Goal: Task Accomplishment & Management: Complete application form

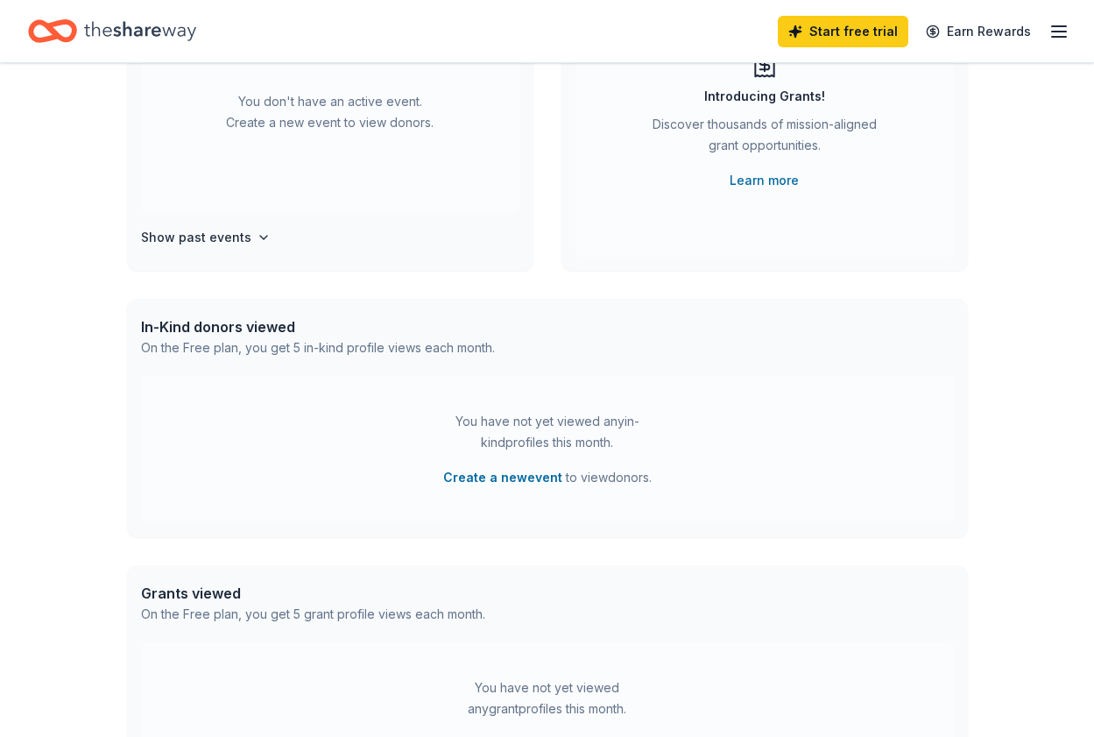
scroll to position [313, 0]
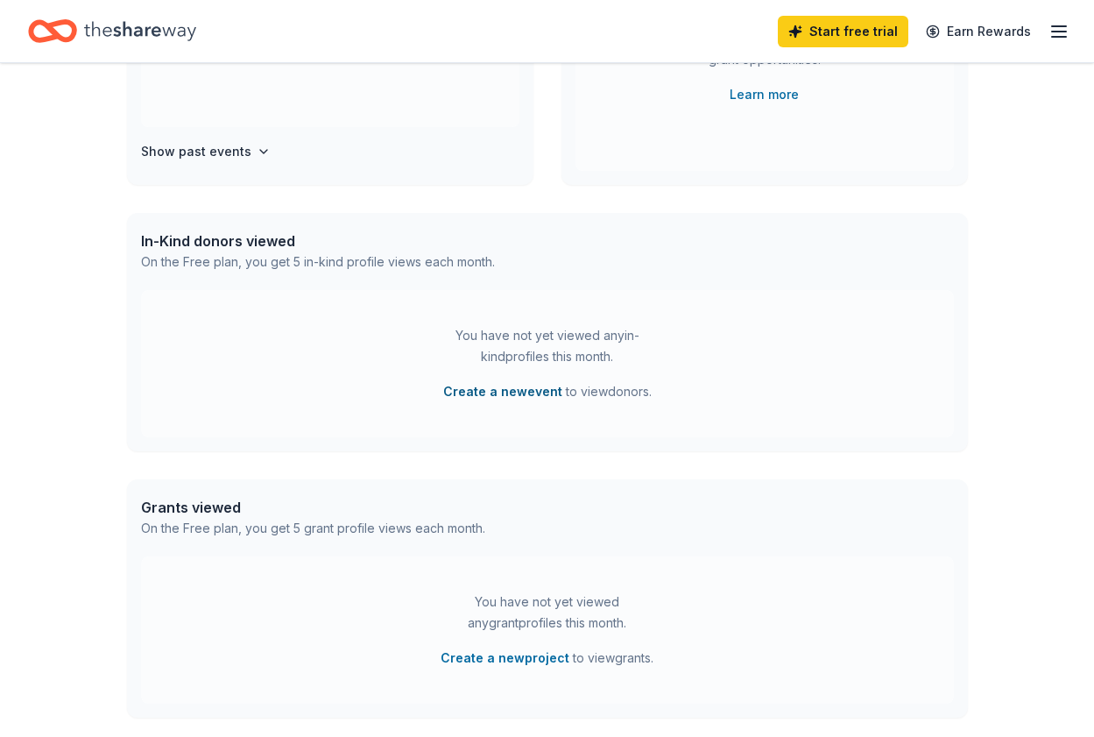
click at [501, 389] on button "Create a new event" at bounding box center [502, 391] width 119 height 21
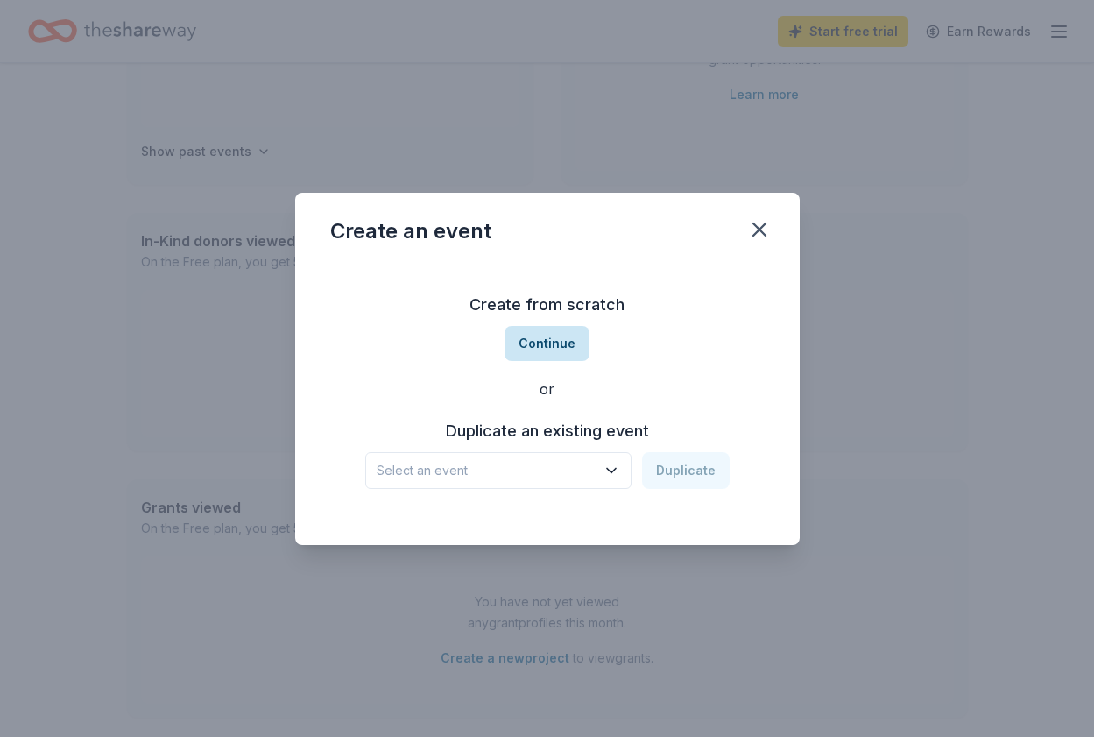
click at [552, 340] on button "Continue" at bounding box center [547, 343] width 85 height 35
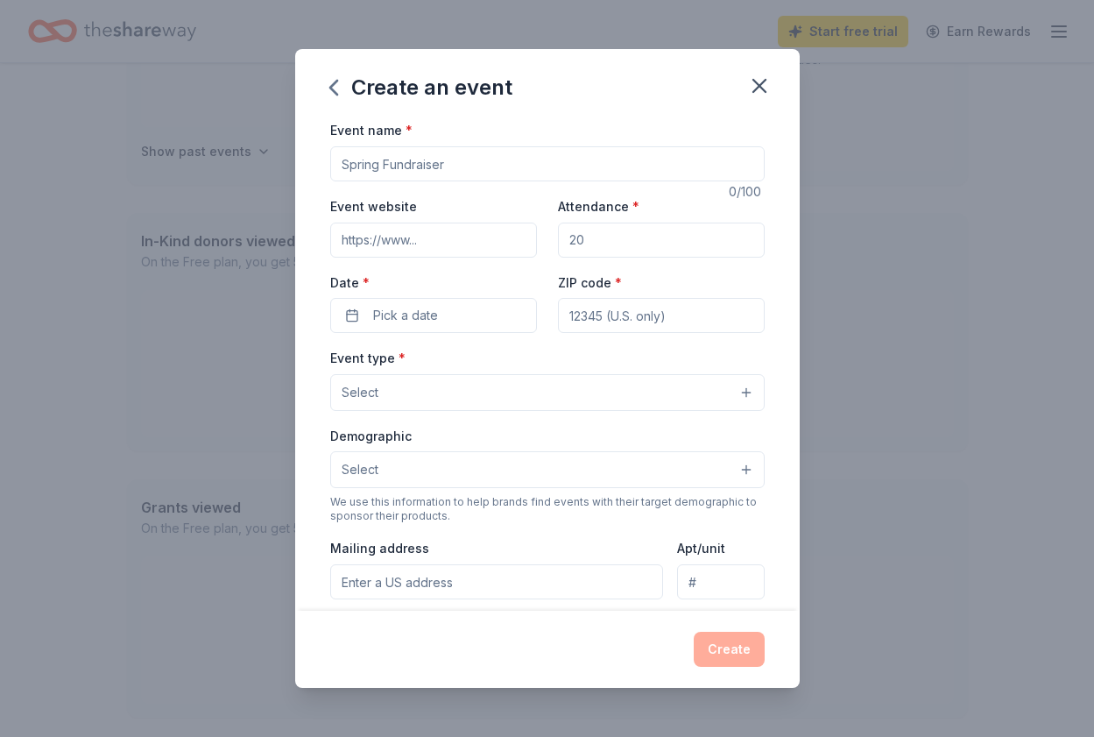
click at [422, 168] on input "Event name *" at bounding box center [547, 163] width 435 height 35
click at [394, 158] on input "Event name *" at bounding box center [547, 163] width 435 height 35
paste input "Drive Fore Opportunity Golf Tournament"
type input "[PERSON_NAME] Wheels Drive Fore Opportunity Golf Tournament"
click at [375, 244] on input "Event website" at bounding box center [433, 240] width 207 height 35
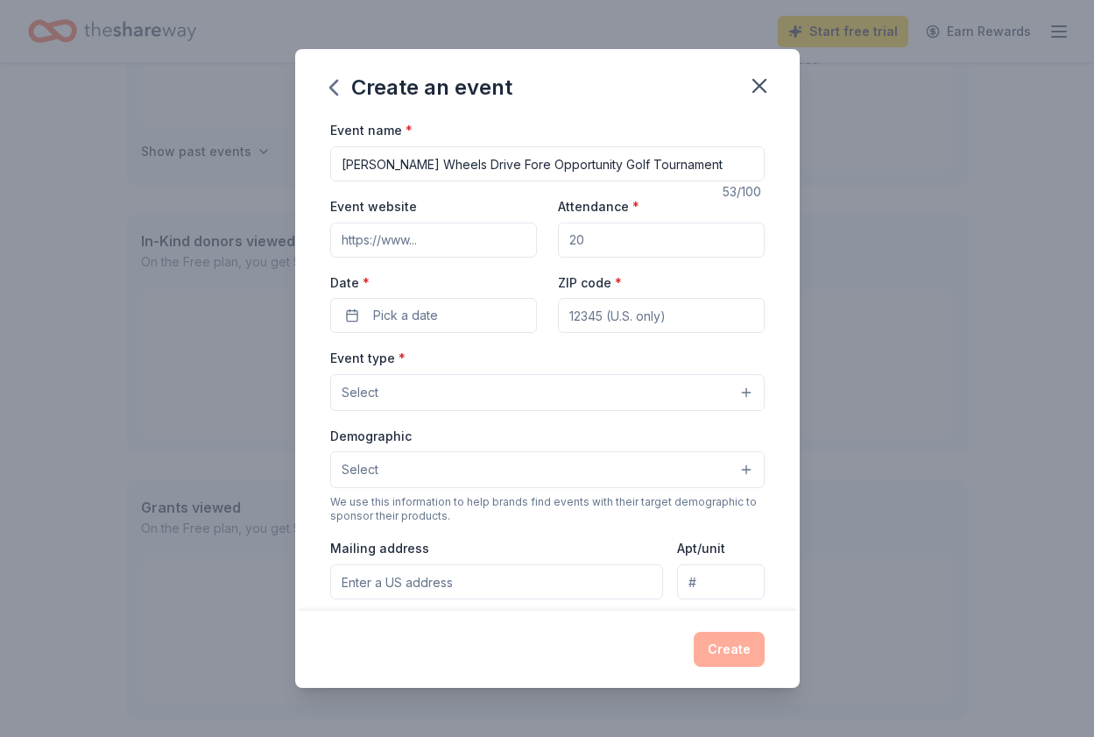
paste input "https://www.waigandwheels.com/"
type input "https://www.waigandwheels.com/"
click at [589, 238] on input "Attendance *" at bounding box center [661, 240] width 207 height 35
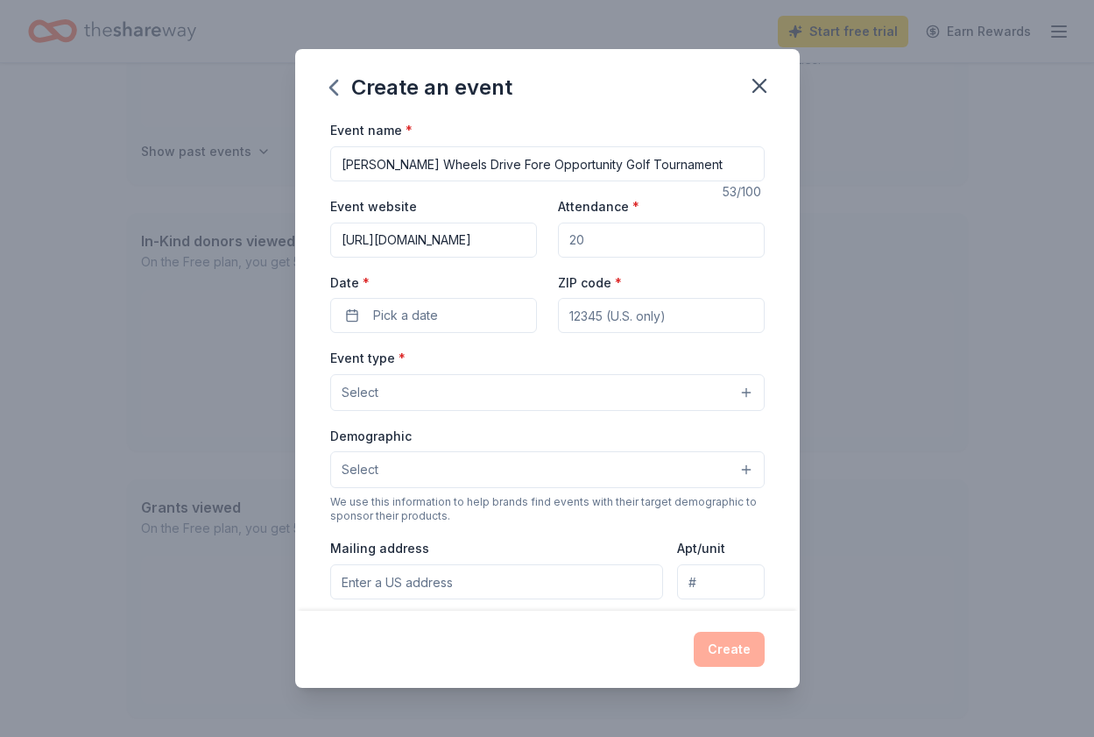
click at [571, 237] on input "Attendance *" at bounding box center [661, 240] width 207 height 35
click at [575, 238] on input "Attendance *" at bounding box center [661, 240] width 207 height 35
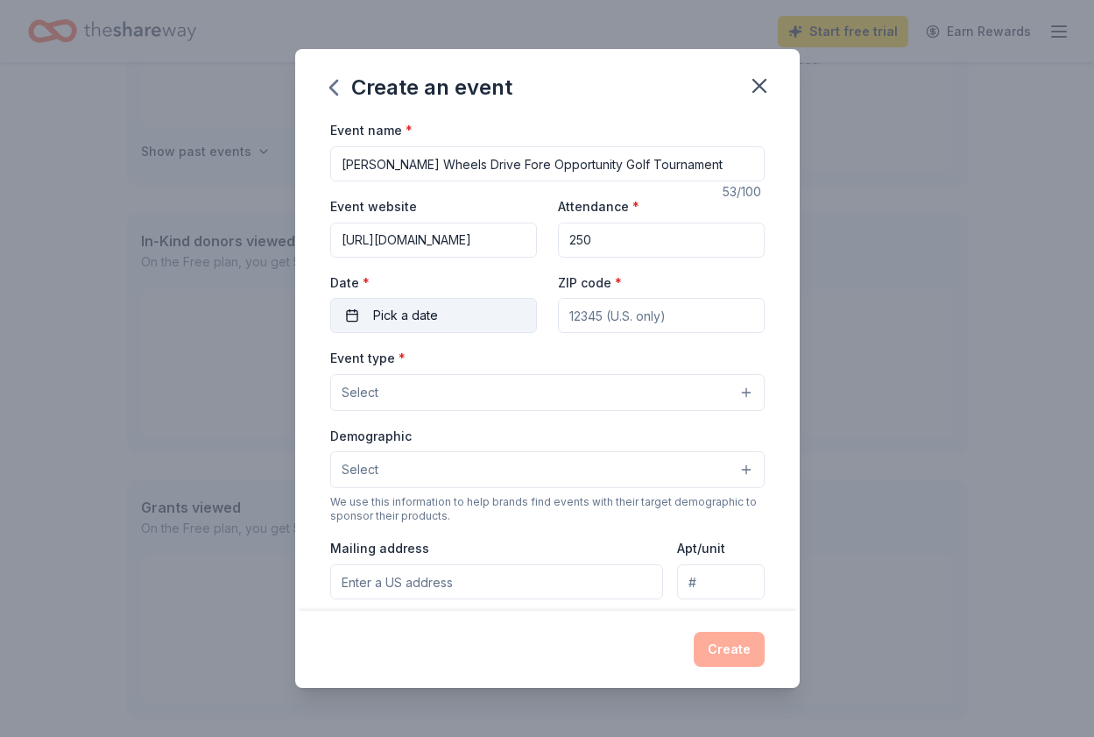
type input "250"
click at [450, 308] on button "Pick a date" at bounding box center [433, 315] width 207 height 35
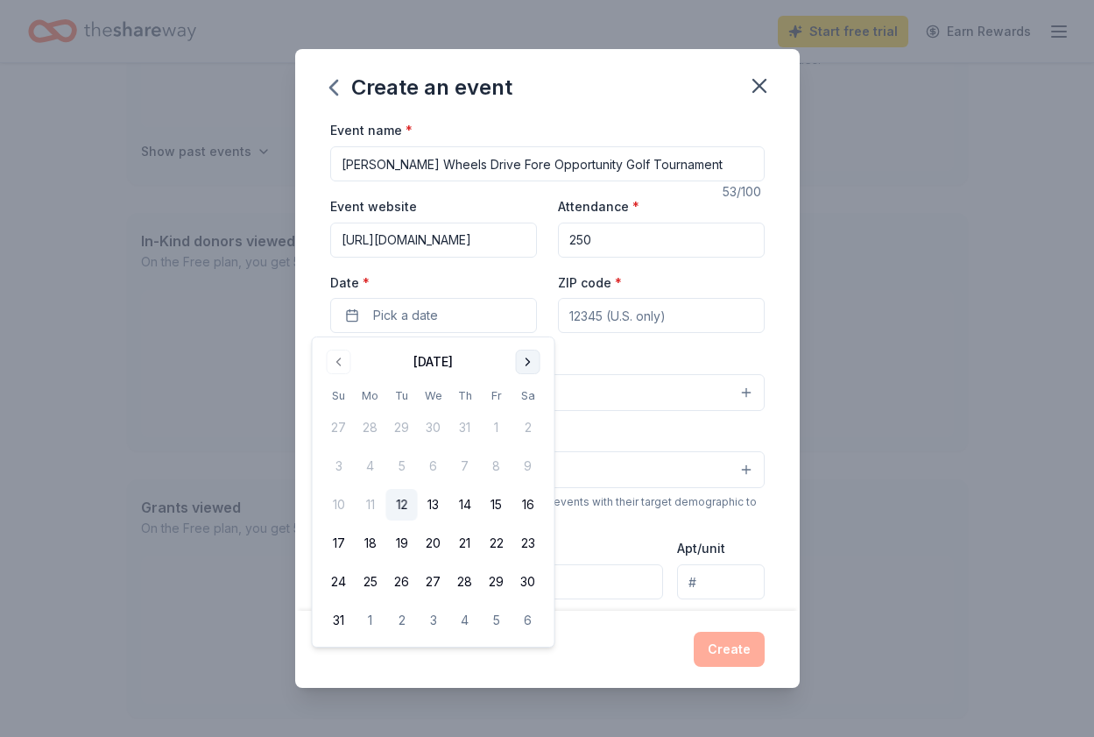
click at [531, 358] on button "Go to next month" at bounding box center [528, 362] width 25 height 25
click at [469, 427] on button "2" at bounding box center [466, 428] width 32 height 32
click at [611, 321] on input "ZIP code *" at bounding box center [661, 315] width 207 height 35
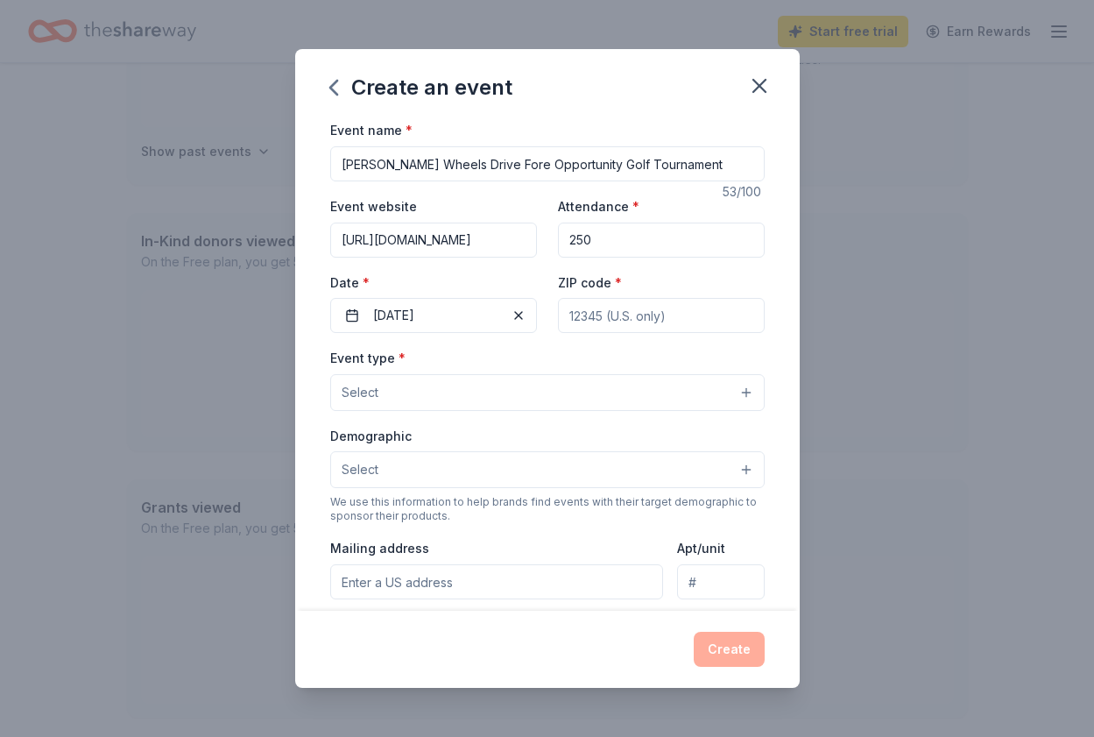
type input "63122"
type input "836 Craig Forest Lane"
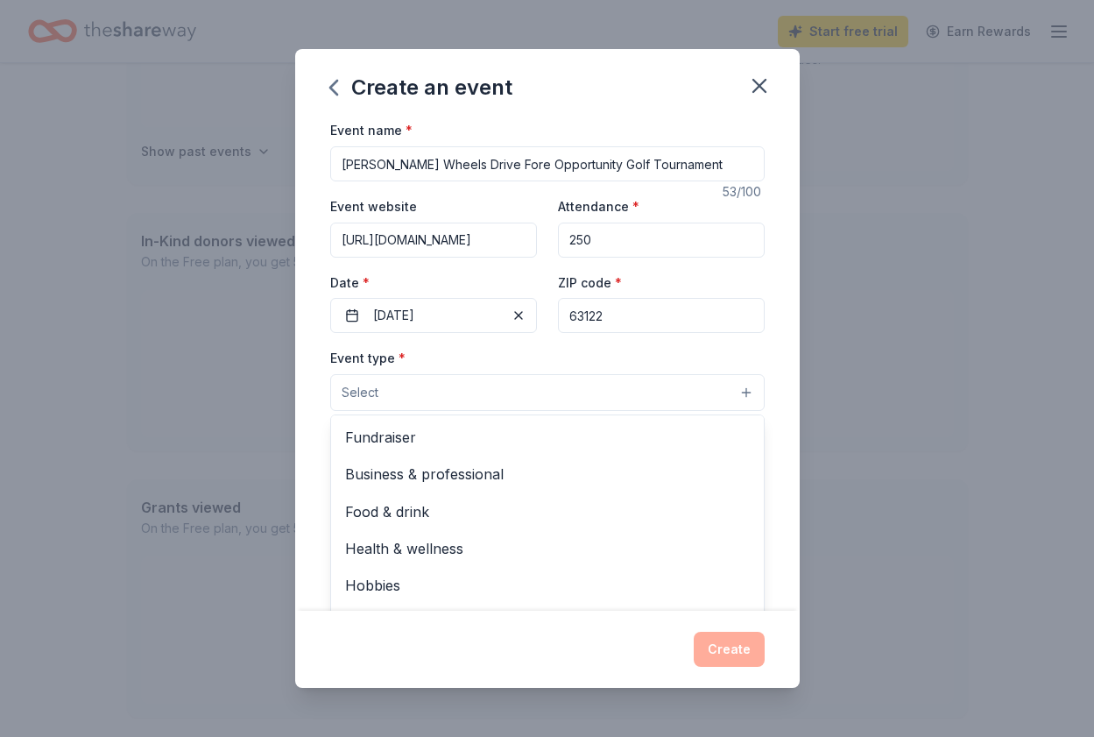
click at [457, 399] on button "Select" at bounding box center [547, 392] width 435 height 37
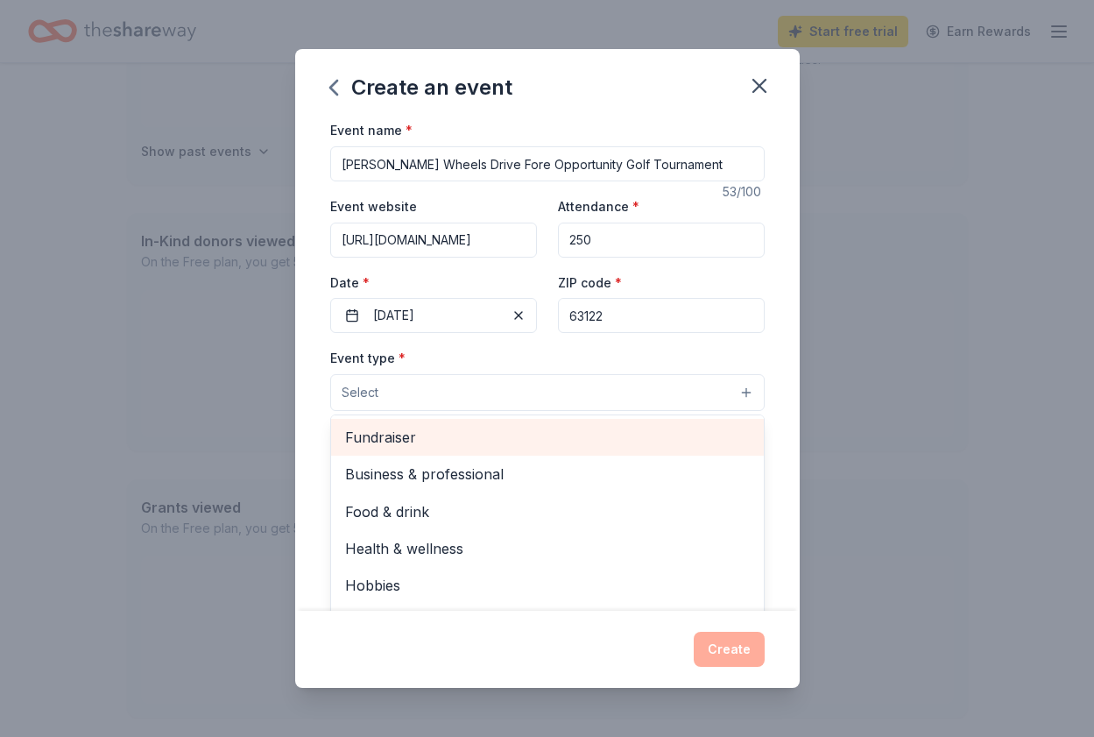
click at [425, 433] on span "Fundraiser" at bounding box center [547, 437] width 405 height 23
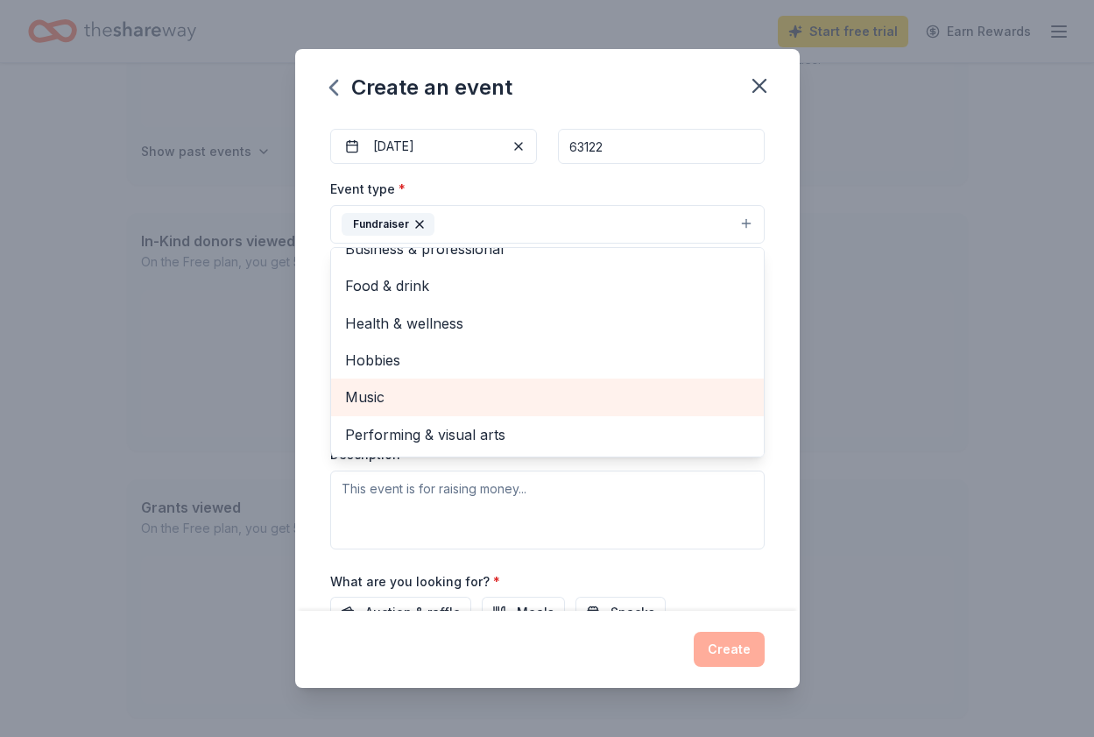
scroll to position [178, 0]
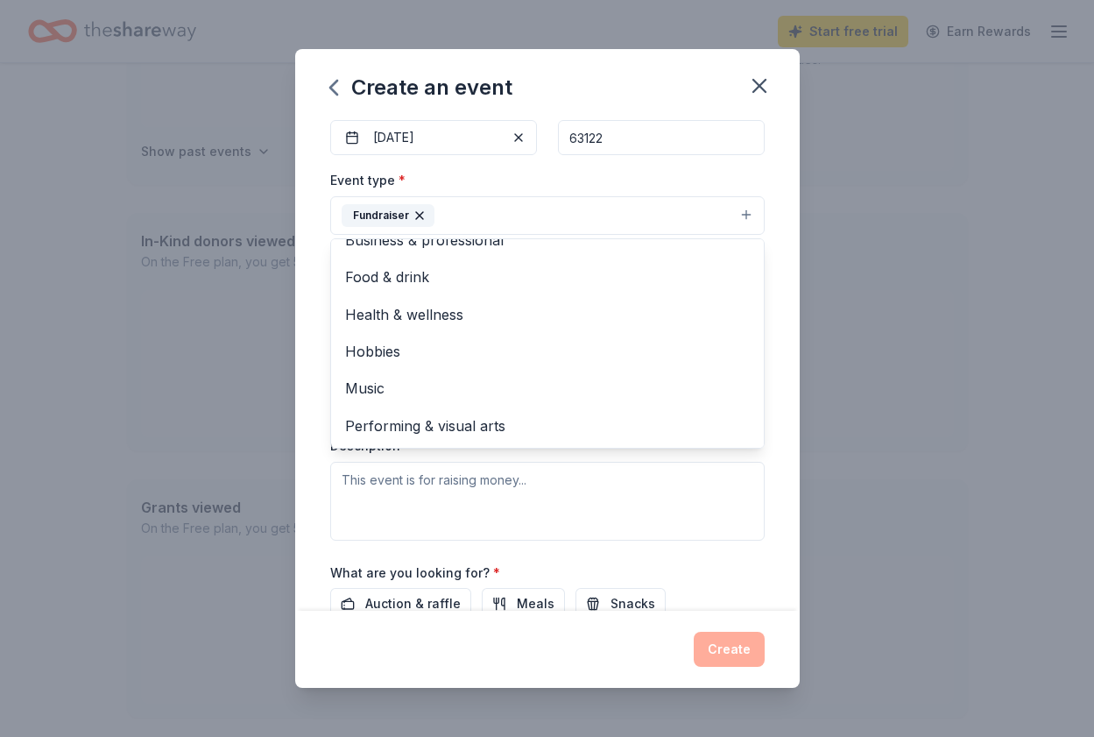
click at [302, 473] on div "Event name * Waigand Wheels Drive Fore Opportunity Golf Tournament 53 /100 Even…" at bounding box center [547, 364] width 505 height 491
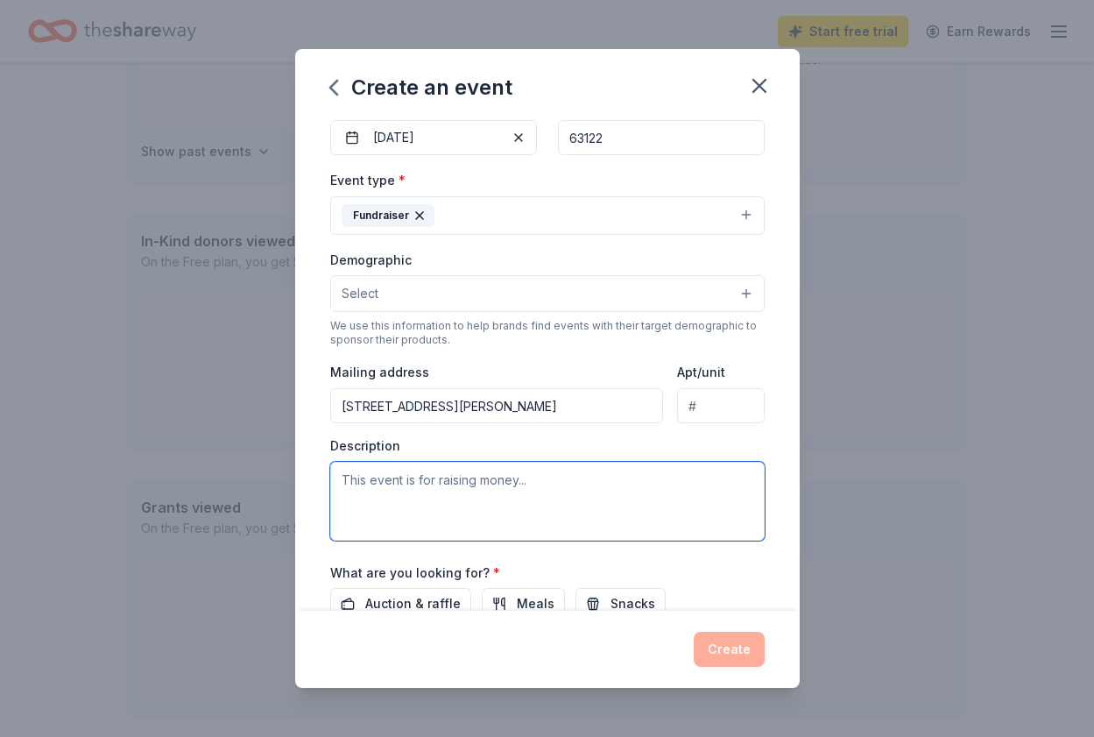
click at [406, 488] on textarea at bounding box center [547, 501] width 435 height 79
click at [361, 486] on textarea at bounding box center [547, 501] width 435 height 79
paste textarea "This will be the 1st Annual Drive Fore Opportunity Golf Tournament hosted by th…"
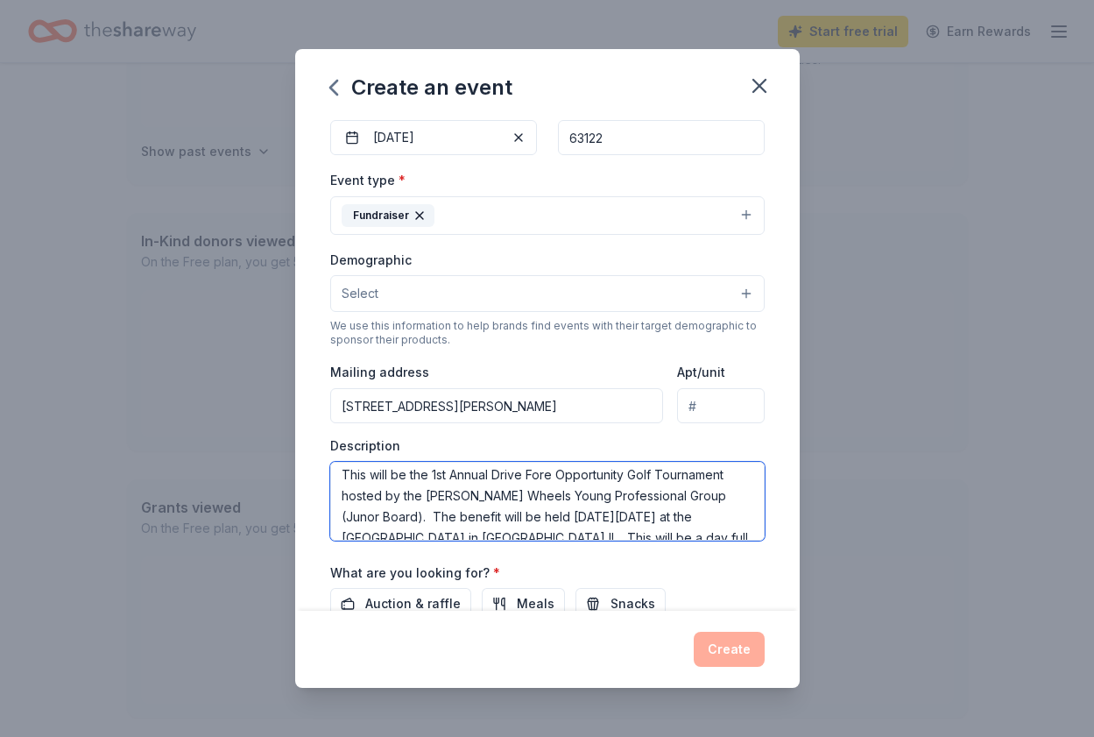
scroll to position [0, 0]
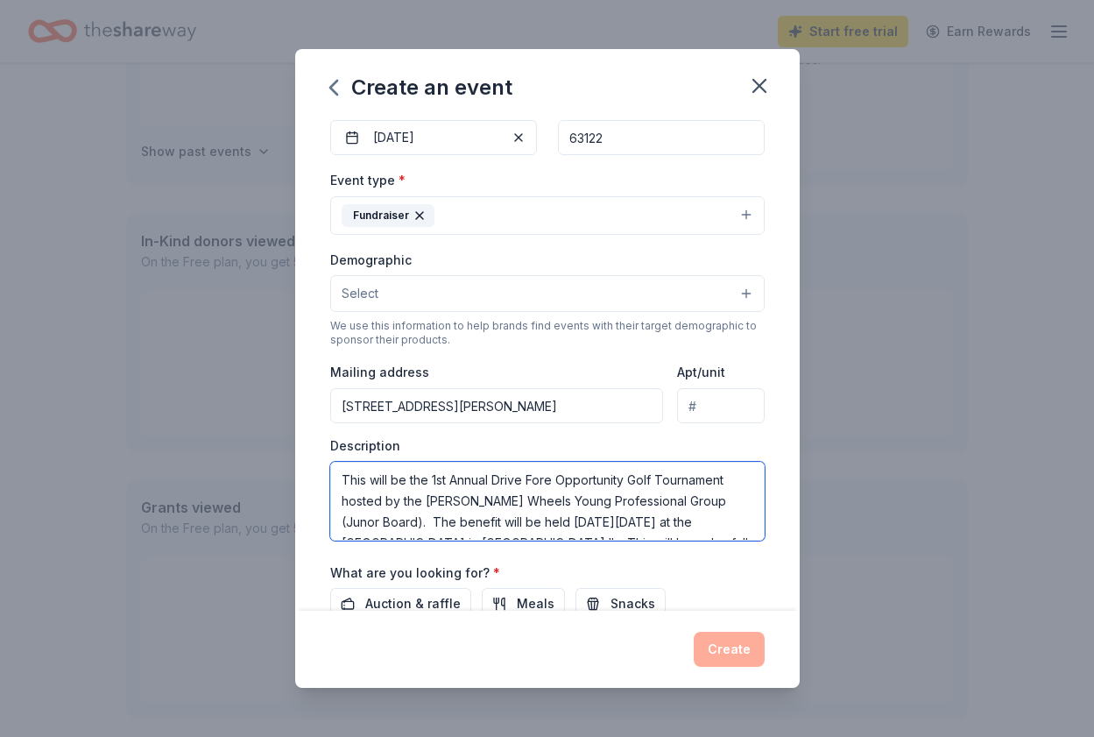
click at [341, 480] on textarea "This will be the 1st Annual Drive Fore Opportunity Golf Tournament hosted by th…" at bounding box center [547, 501] width 435 height 79
paste textarea "Waigand Wheels is local not-for-profit organization committed to creating a mor…"
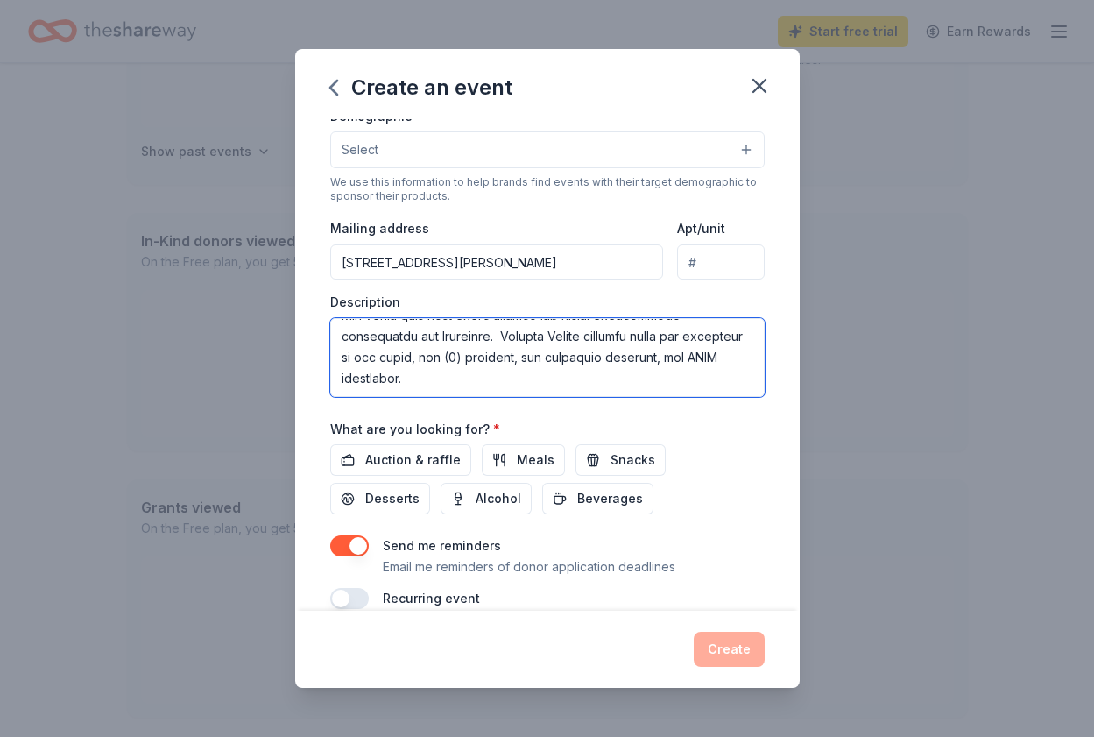
scroll to position [327, 0]
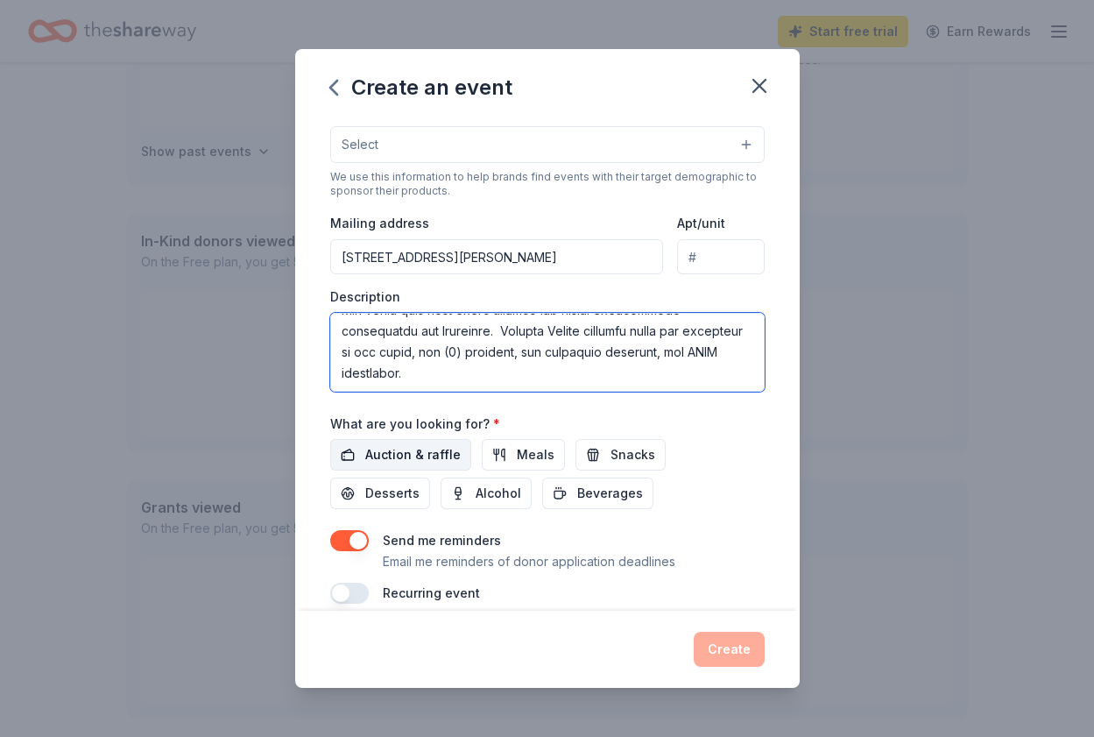
type textarea "Waigand Wheels is local not-for-profit organization committed to creating a mor…"
click at [427, 448] on span "Auction & raffle" at bounding box center [413, 454] width 96 height 21
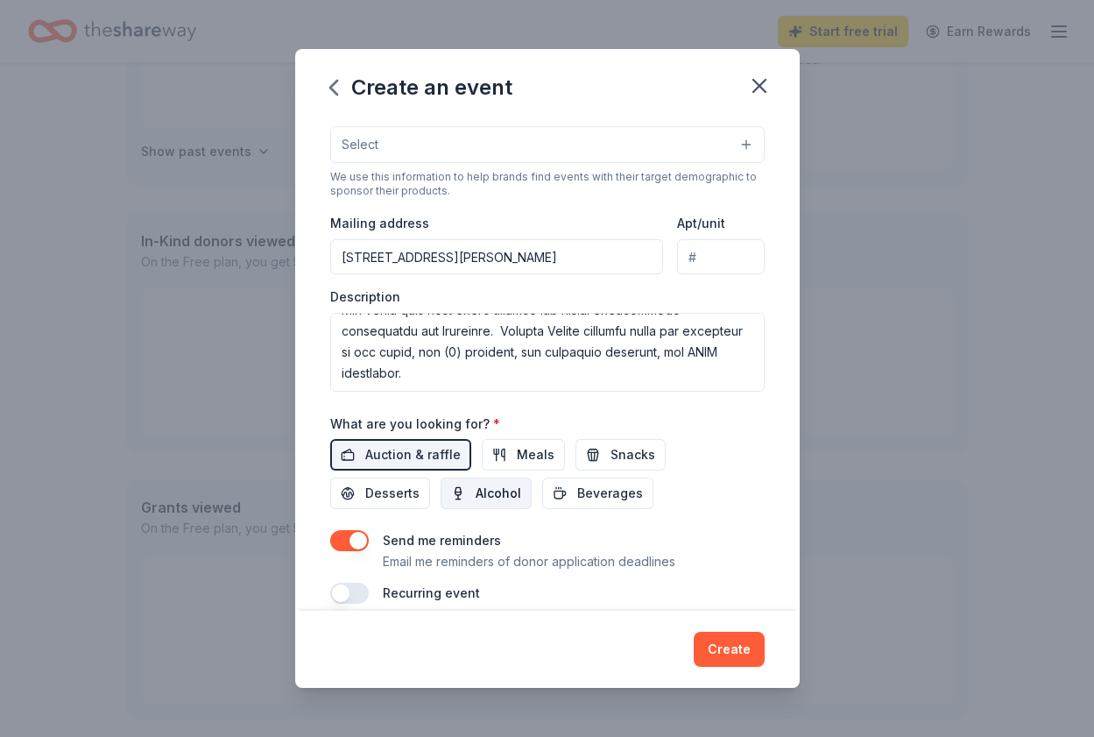
click at [476, 492] on span "Alcohol" at bounding box center [499, 493] width 46 height 21
click at [577, 492] on span "Beverages" at bounding box center [610, 493] width 66 height 21
click at [620, 450] on span "Snacks" at bounding box center [633, 454] width 45 height 21
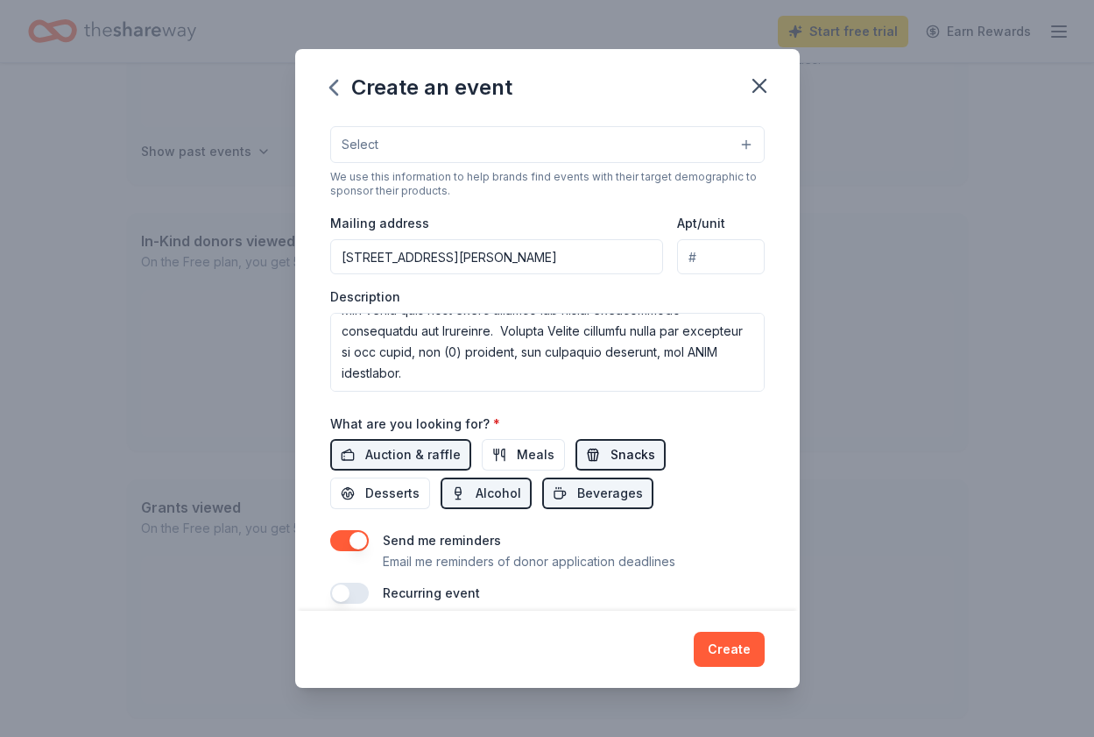
click at [602, 443] on button "Snacks" at bounding box center [621, 455] width 90 height 32
click at [476, 492] on span "Alcohol" at bounding box center [499, 493] width 46 height 21
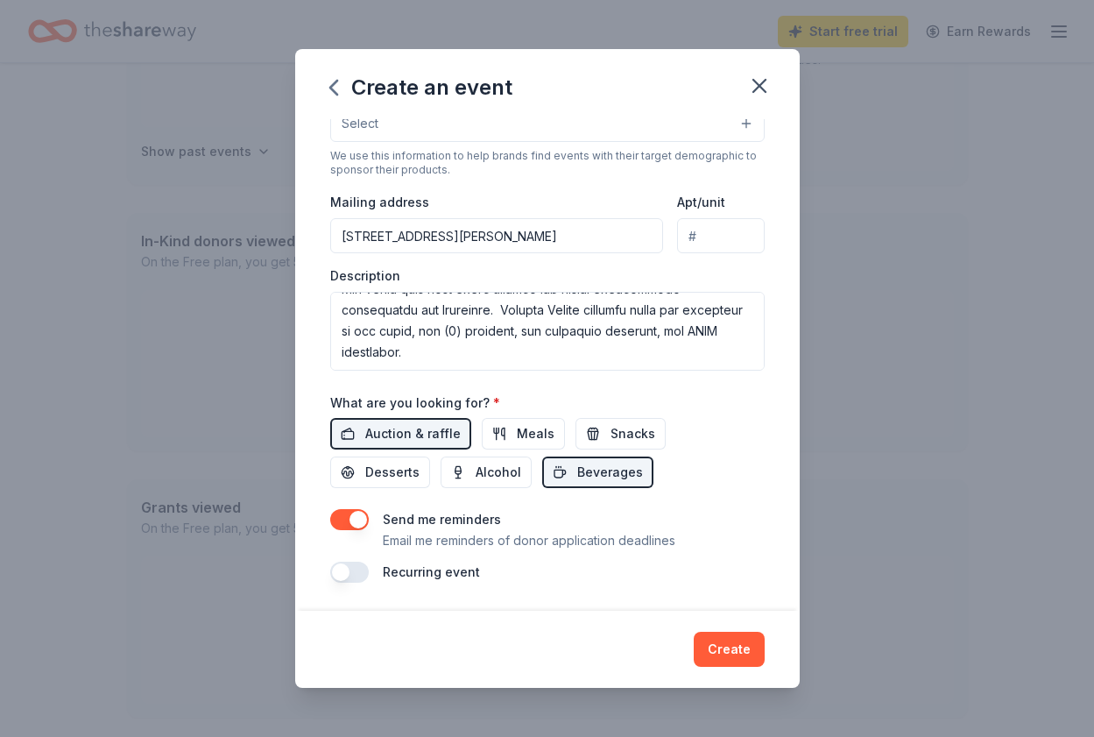
scroll to position [348, 0]
click at [476, 464] on span "Alcohol" at bounding box center [499, 472] width 46 height 21
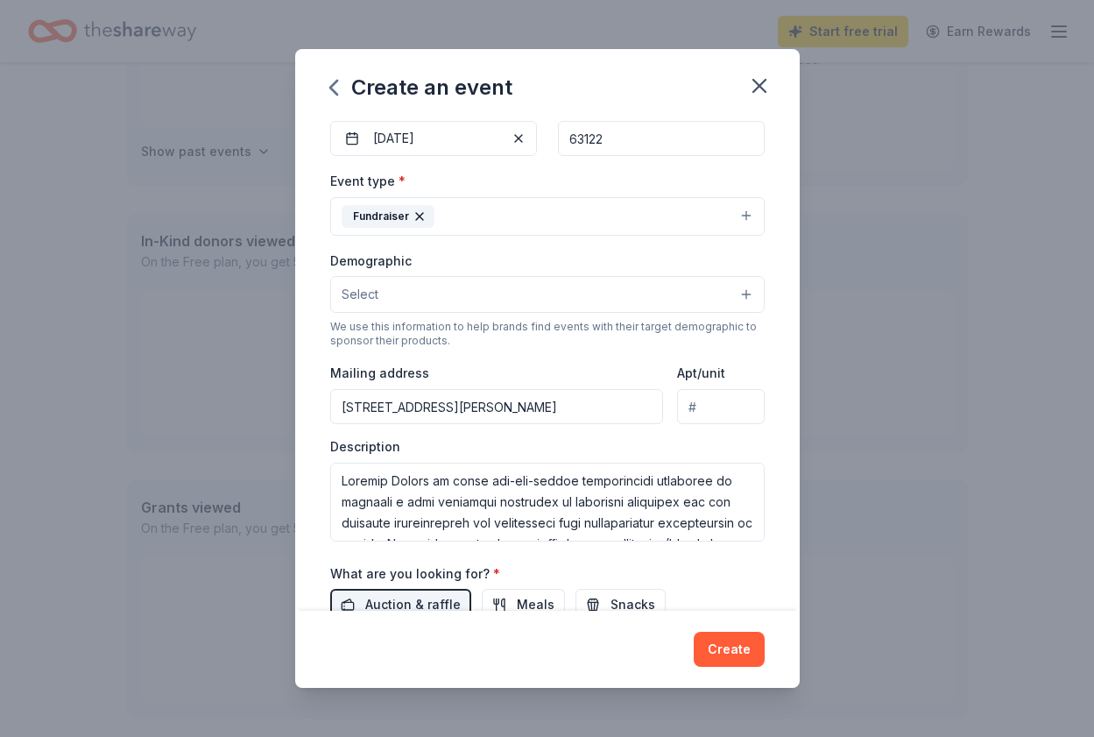
scroll to position [0, 0]
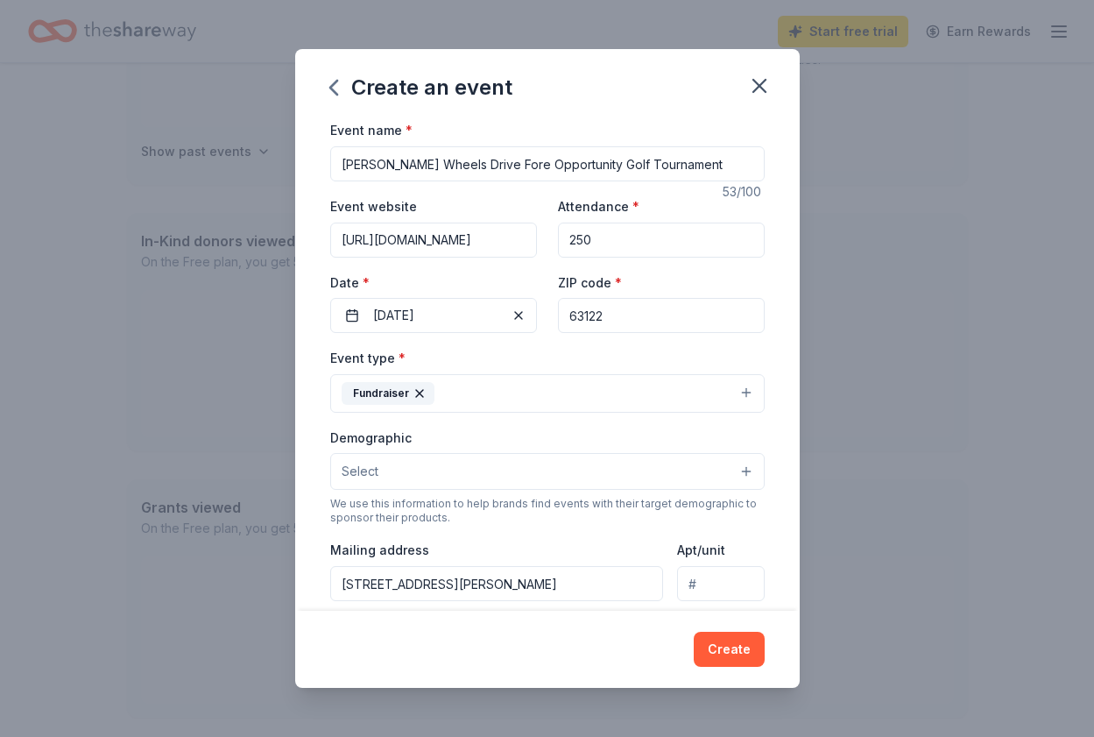
click at [499, 466] on button "Select" at bounding box center [547, 471] width 435 height 37
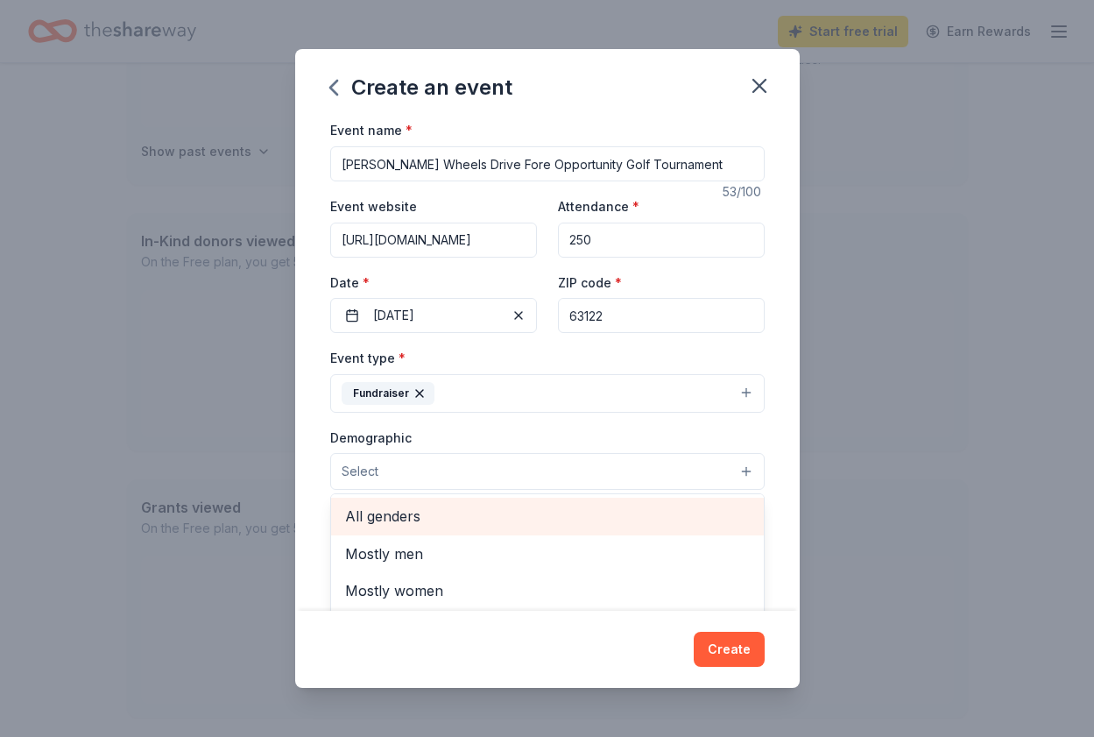
click at [428, 517] on span "All genders" at bounding box center [547, 516] width 405 height 23
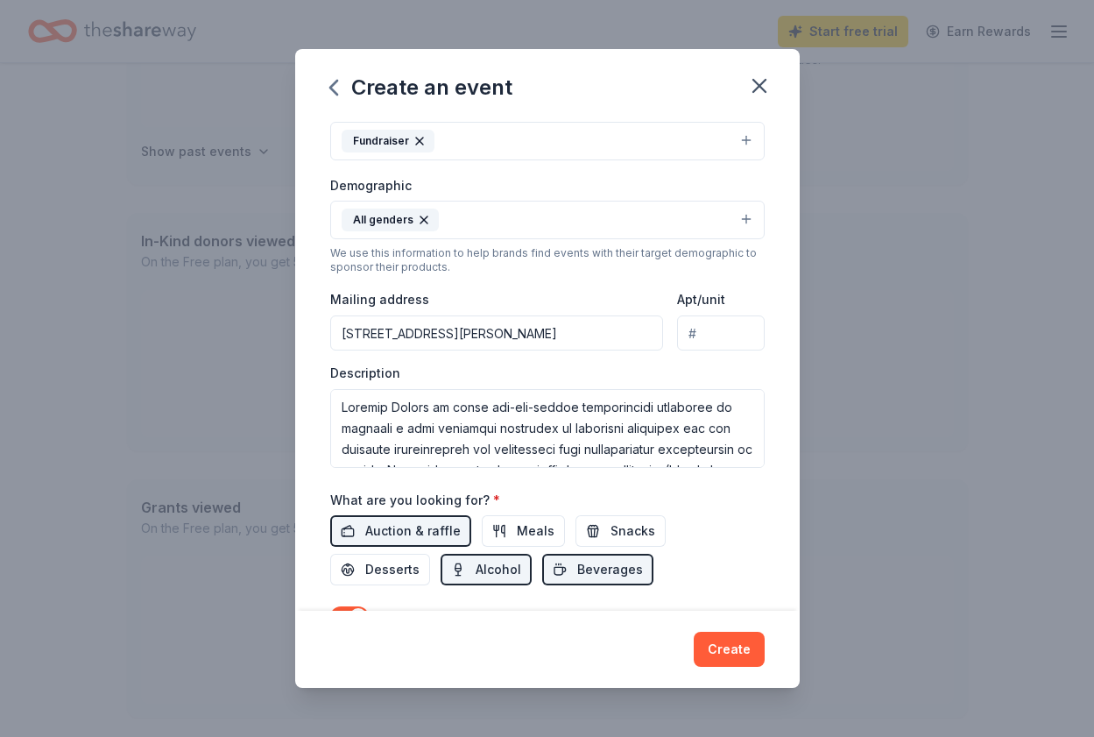
click at [577, 216] on button "All genders" at bounding box center [547, 220] width 435 height 39
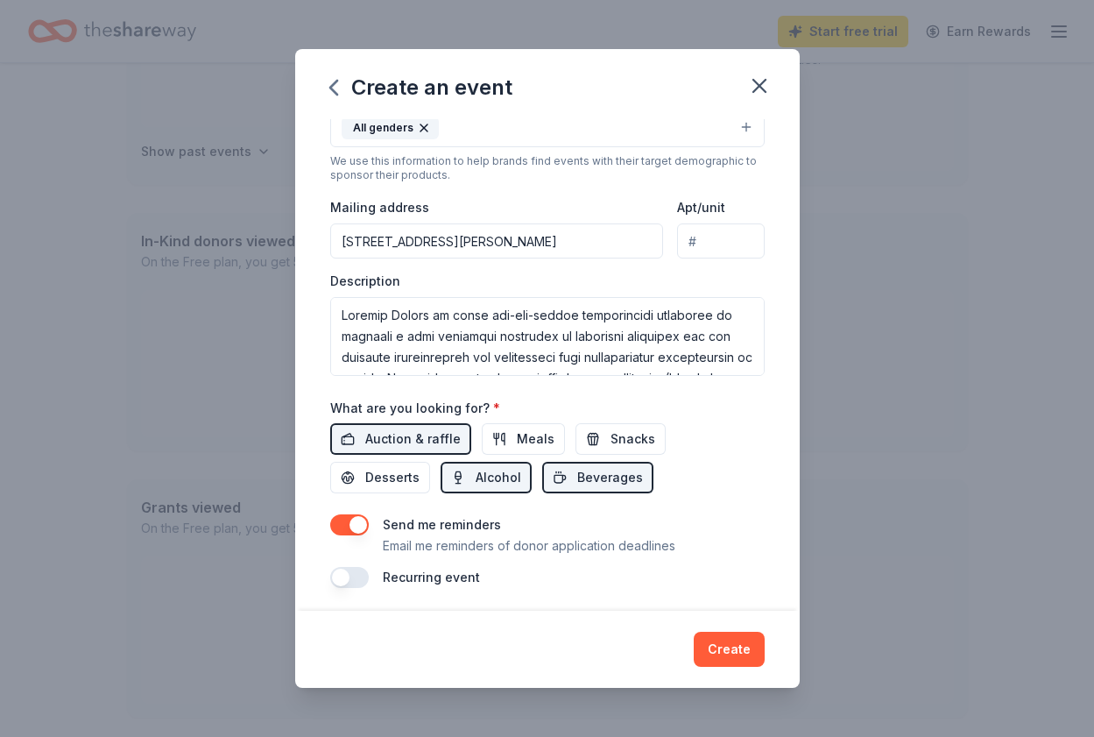
scroll to position [350, 0]
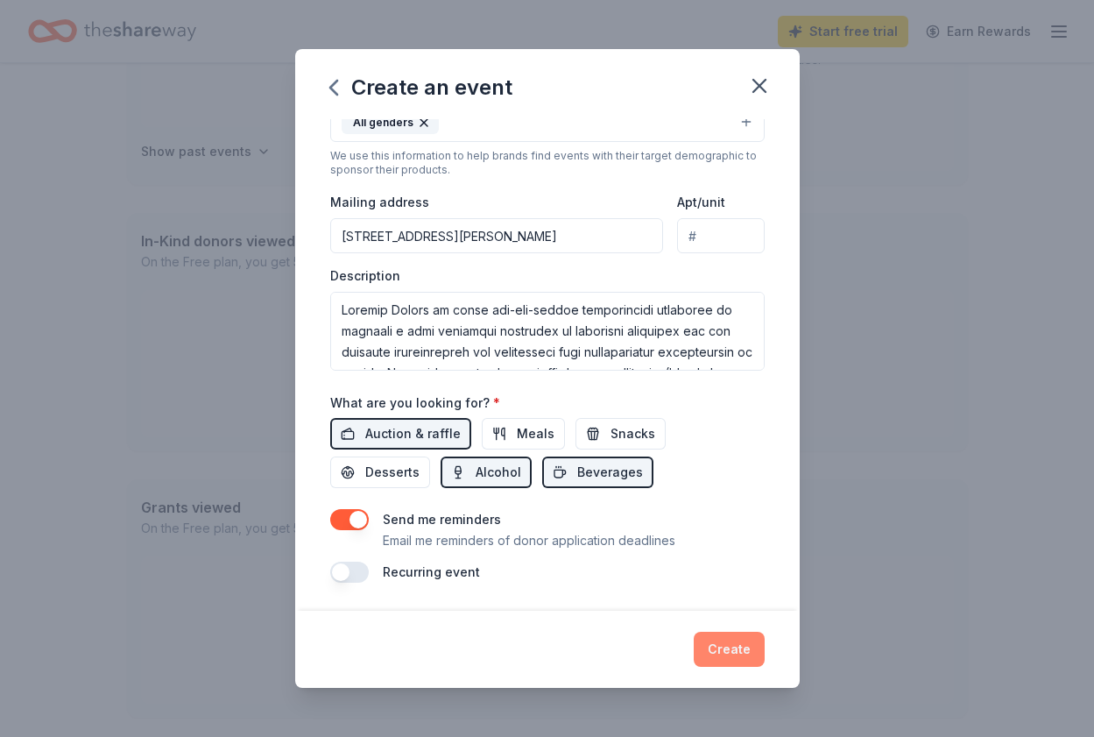
click at [728, 642] on button "Create" at bounding box center [729, 649] width 71 height 35
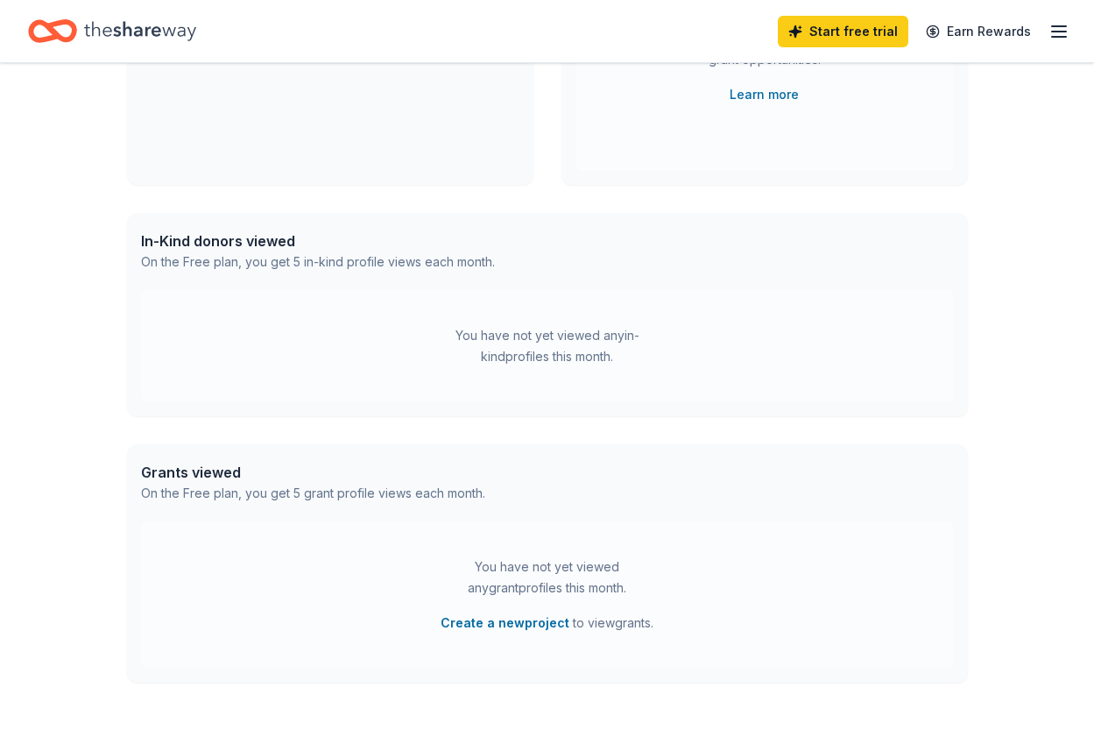
scroll to position [178, 0]
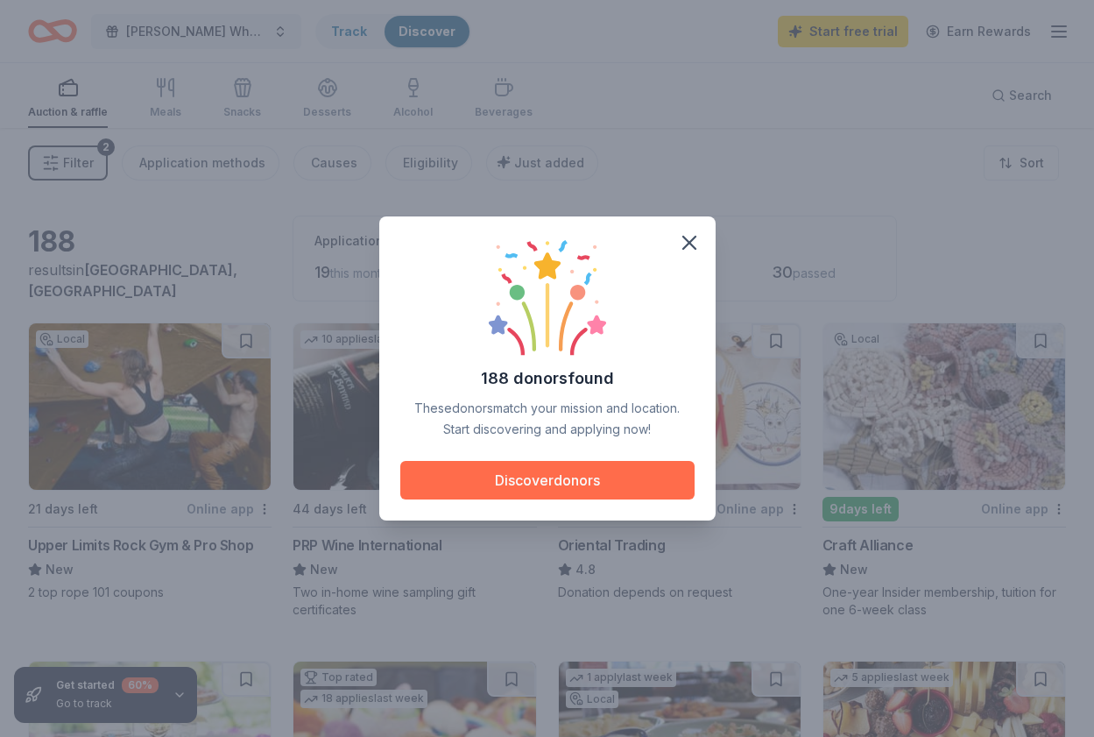
click at [583, 478] on button "Discover donors" at bounding box center [547, 480] width 294 height 39
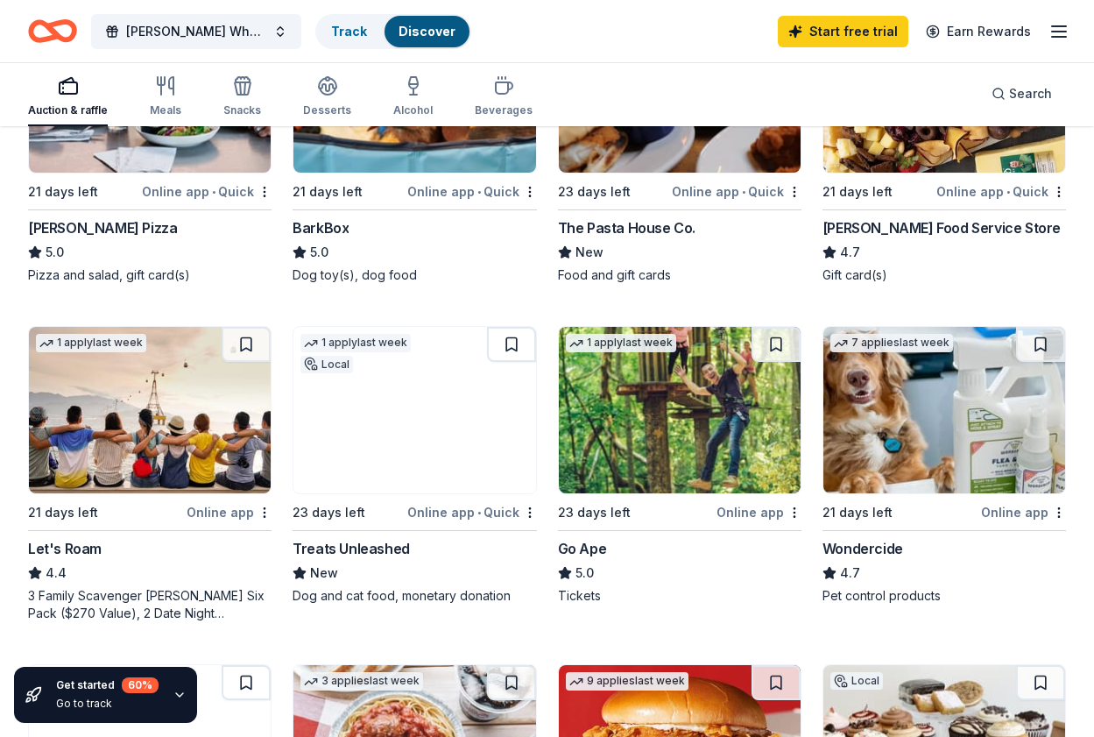
scroll to position [648, 0]
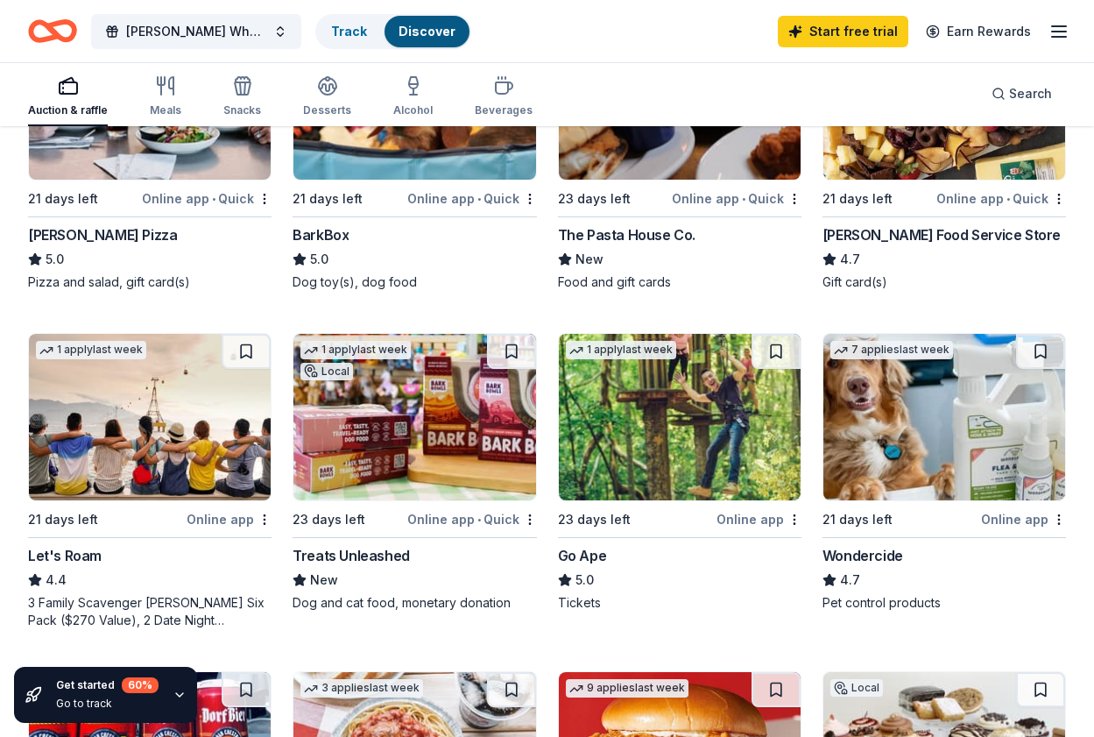
click at [173, 461] on img at bounding box center [150, 417] width 242 height 166
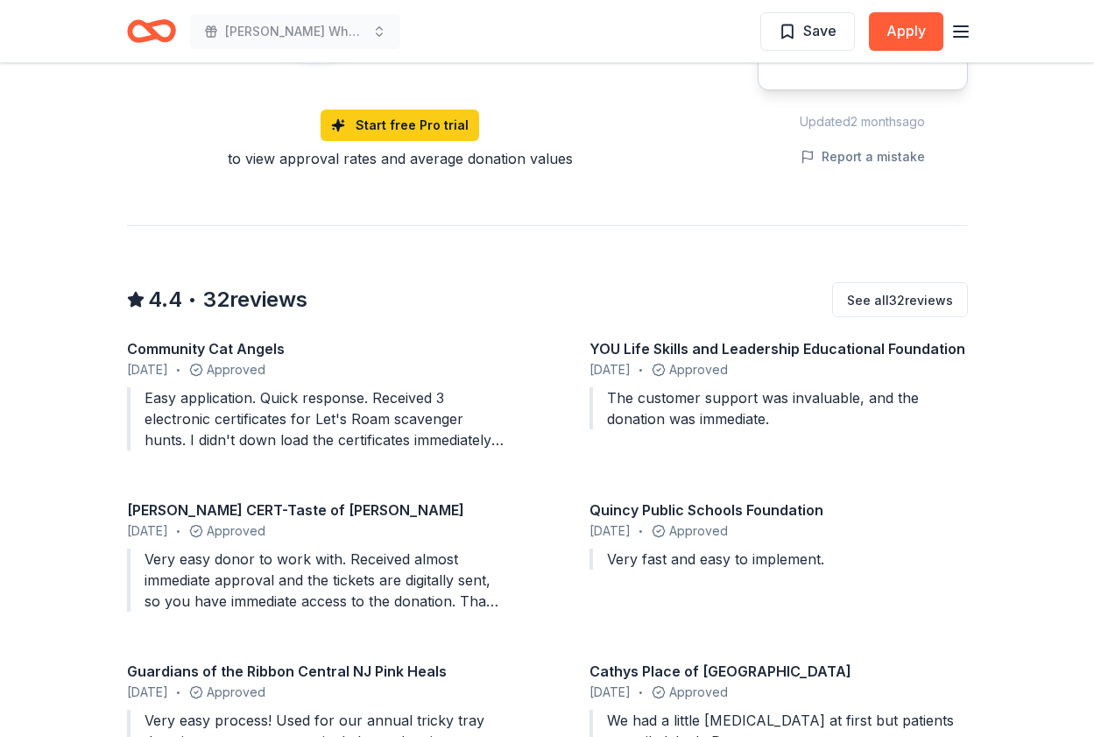
scroll to position [1342, 0]
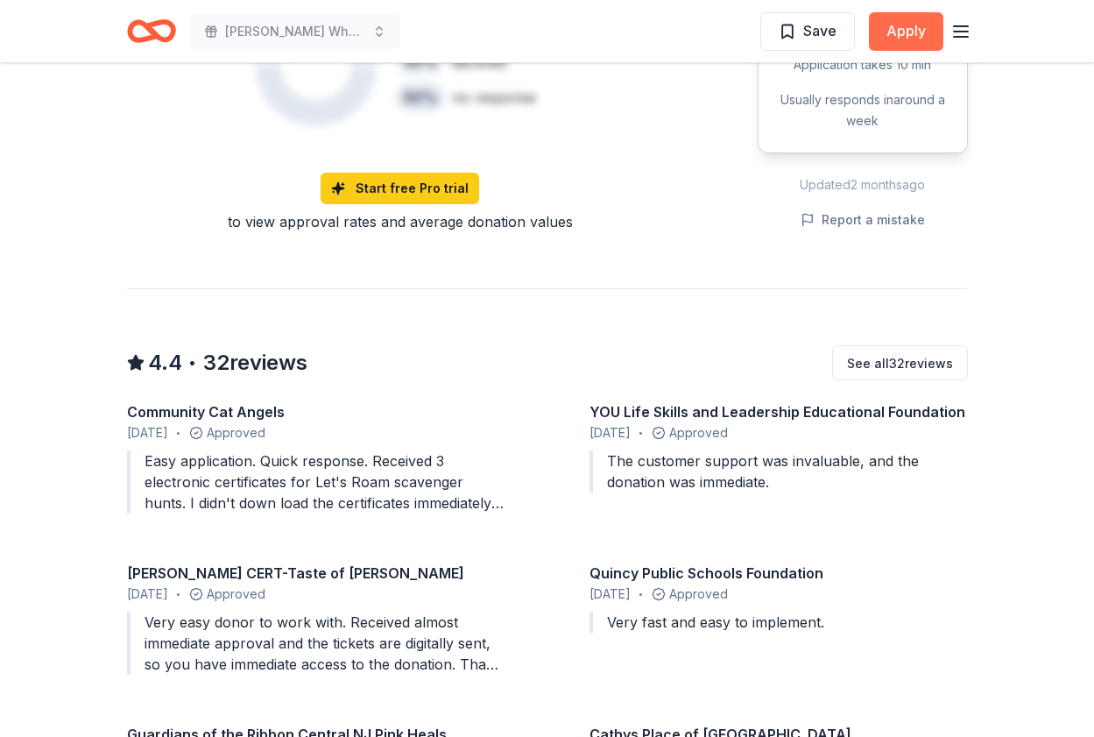
click at [916, 28] on button "Apply" at bounding box center [906, 31] width 74 height 39
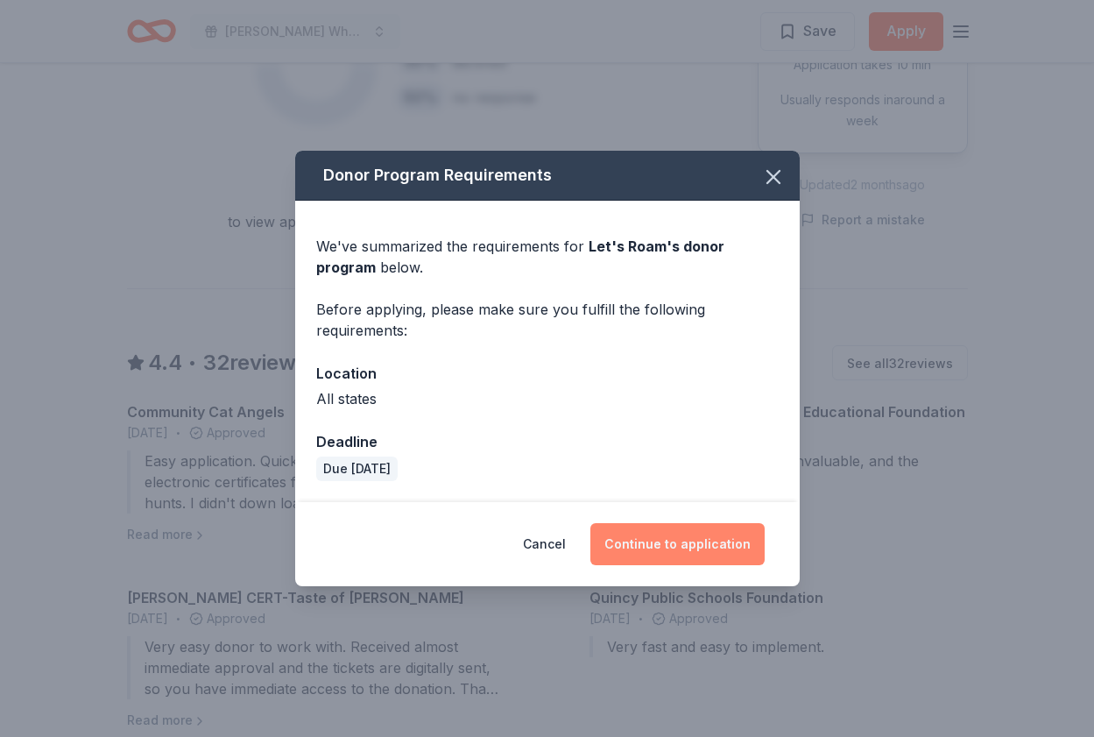
click at [673, 537] on button "Continue to application" at bounding box center [678, 544] width 174 height 42
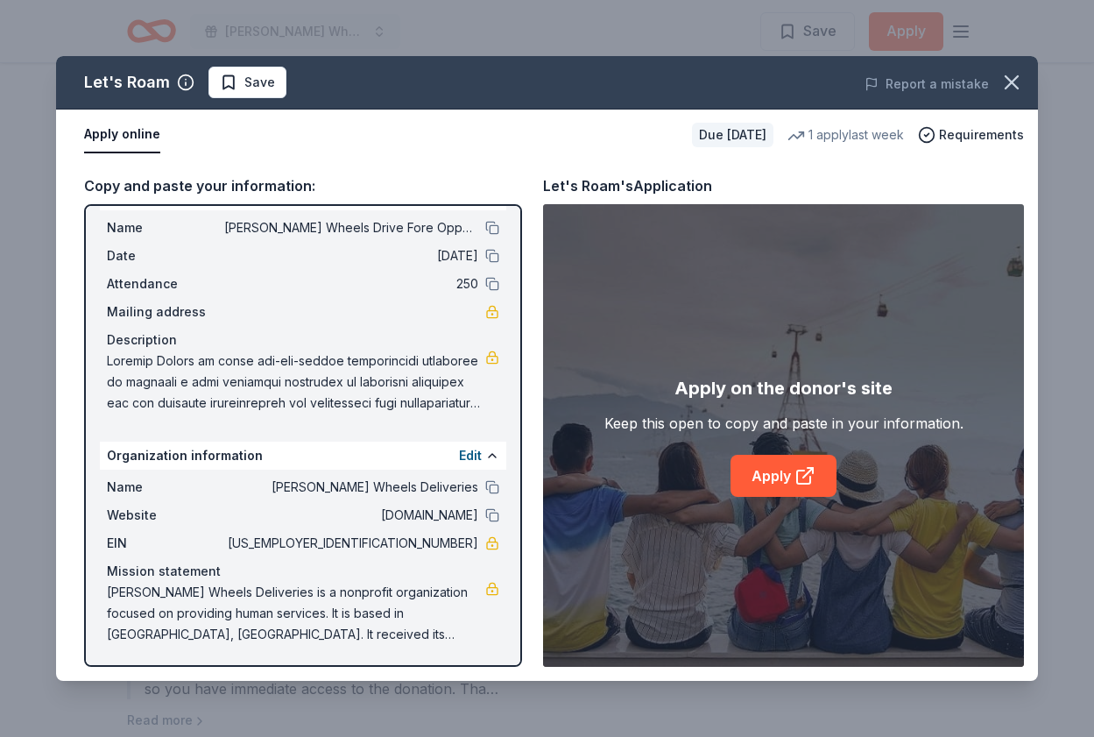
scroll to position [39, 0]
click at [802, 471] on icon at bounding box center [803, 477] width 13 height 13
